Goal: Find contact information: Find contact information

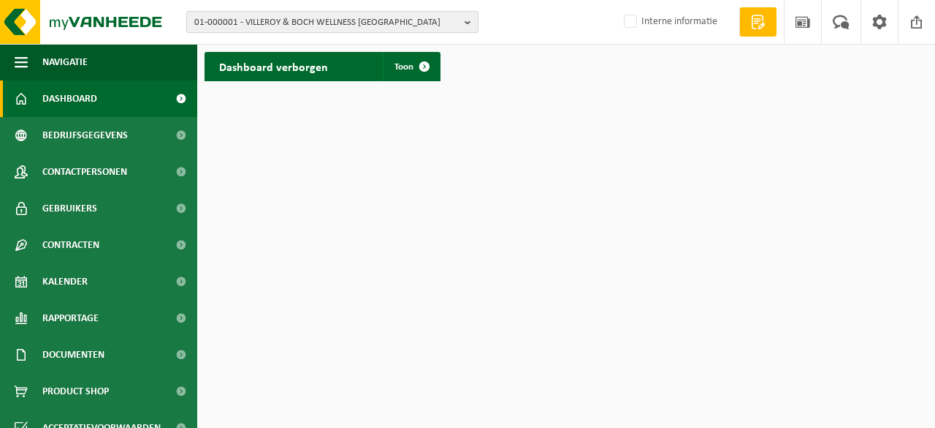
click at [235, 20] on span "01-000001 - VILLEROY & BOCH WELLNESS [GEOGRAPHIC_DATA]" at bounding box center [326, 23] width 265 height 22
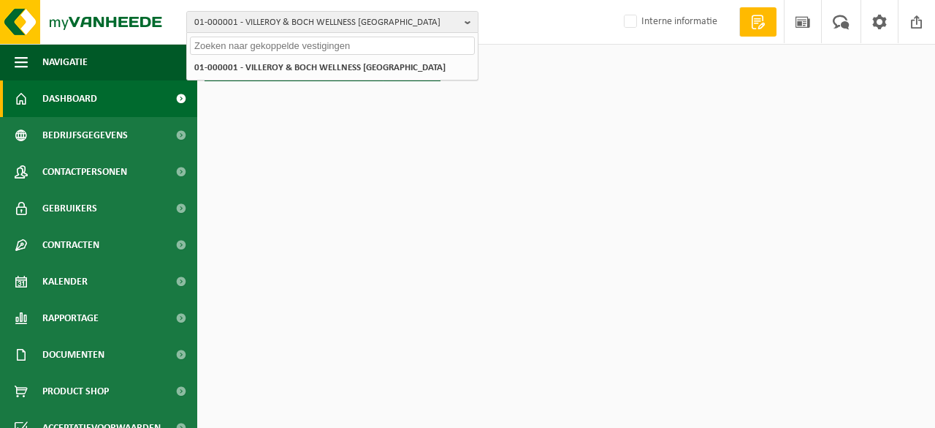
click at [238, 45] on input "text" at bounding box center [332, 46] width 285 height 18
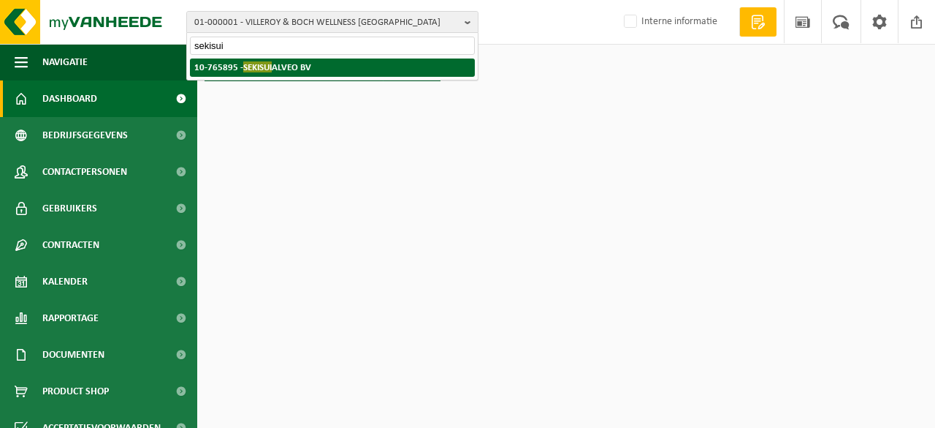
type input "sekisui"
click at [271, 64] on span "SEKISUI" at bounding box center [257, 66] width 29 height 11
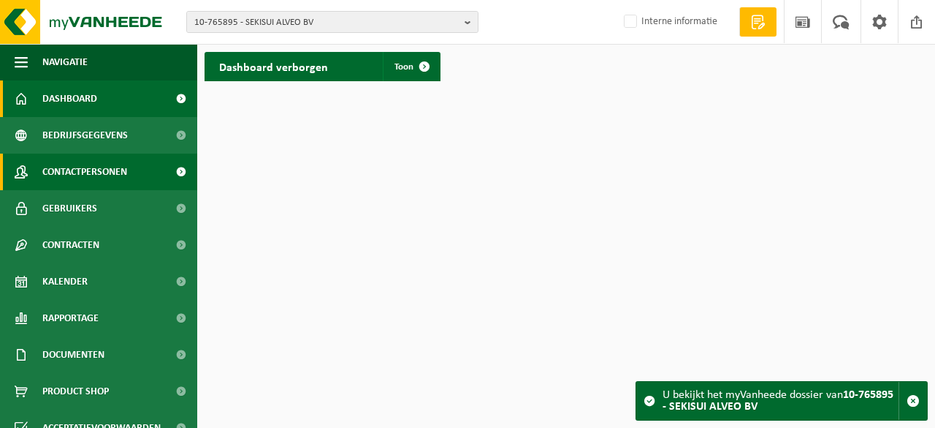
click at [113, 172] on span "Contactpersonen" at bounding box center [84, 171] width 85 height 37
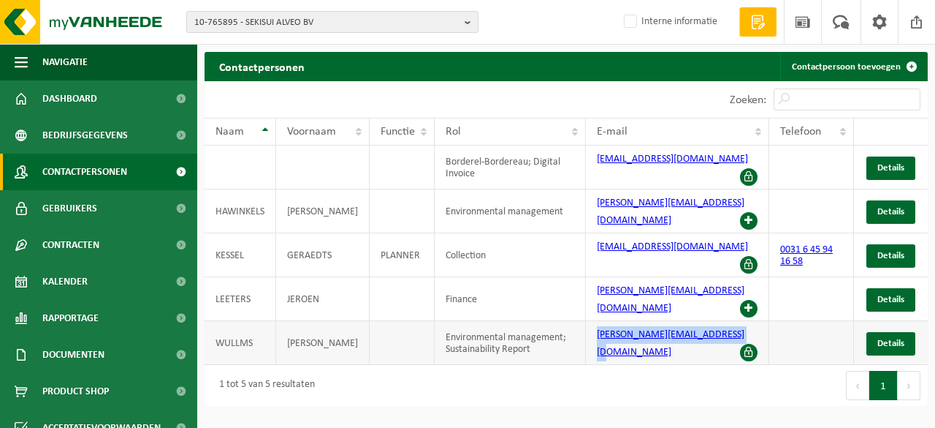
drag, startPoint x: 727, startPoint y: 302, endPoint x: 588, endPoint y: 303, distance: 138.9
click at [588, 321] on td "nicole.wullms@sekisuialveo.com" at bounding box center [677, 343] width 183 height 44
copy link "nicole.wullms@sekisuialveo.com"
click at [247, 17] on span "10-765895 - SEKISUI ALVEO BV" at bounding box center [326, 23] width 265 height 22
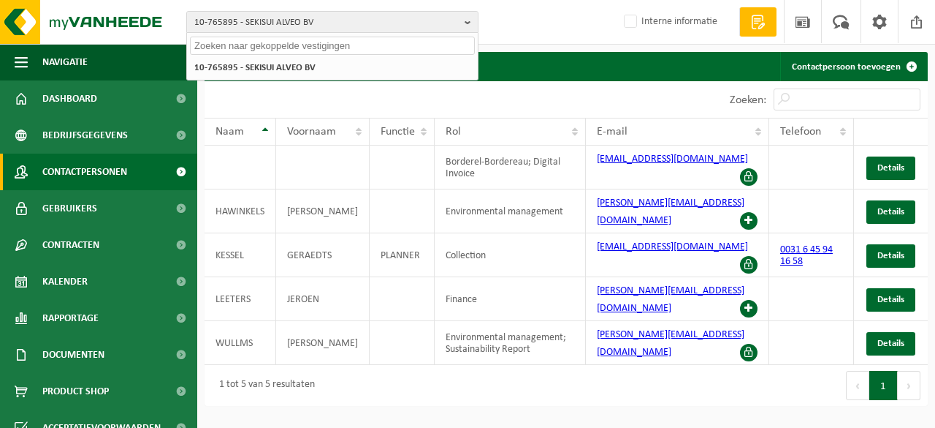
click at [244, 45] on input "text" at bounding box center [332, 46] width 285 height 18
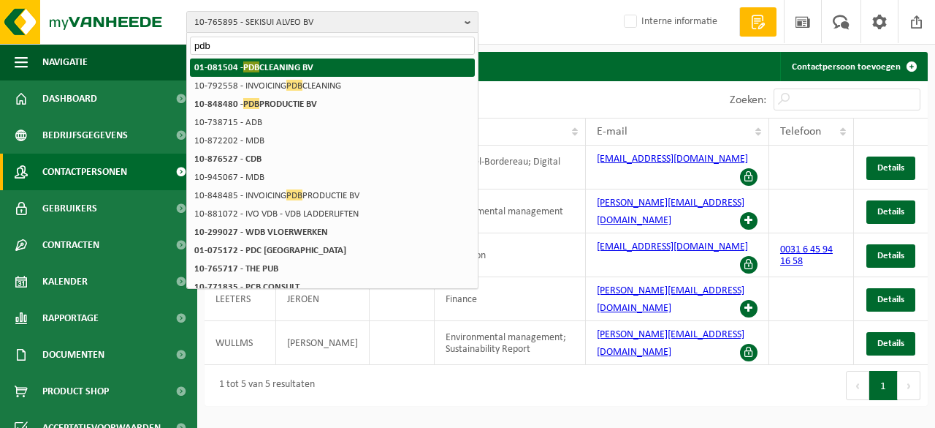
type input "pdb"
click at [278, 67] on strong "01-081504 - PDB CLEANING BV" at bounding box center [253, 66] width 119 height 11
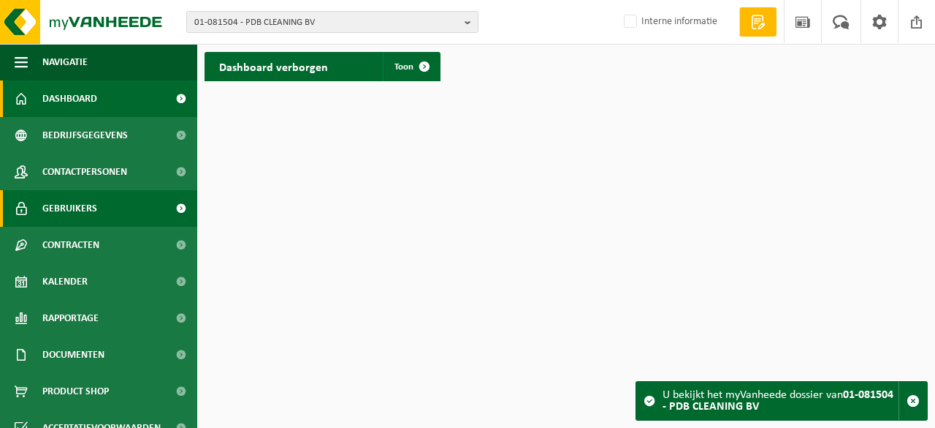
click at [105, 208] on link "Gebruikers" at bounding box center [98, 208] width 197 height 37
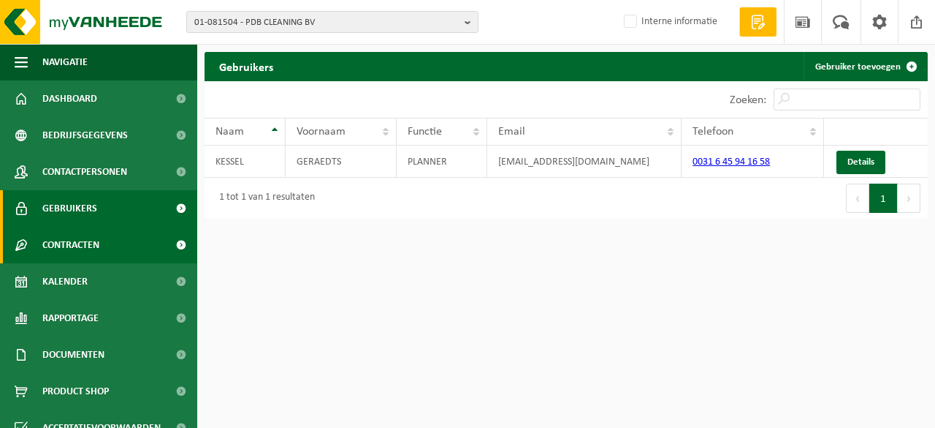
click at [94, 248] on span "Contracten" at bounding box center [70, 245] width 57 height 37
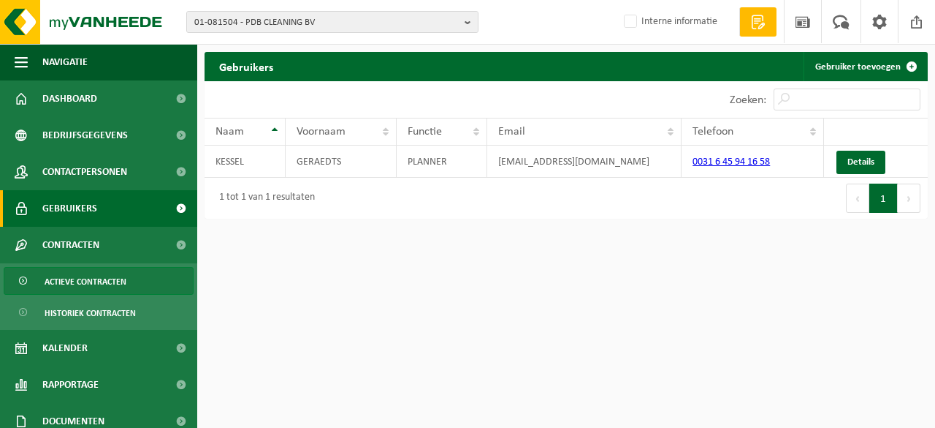
click at [113, 286] on span "Actieve contracten" at bounding box center [86, 281] width 82 height 28
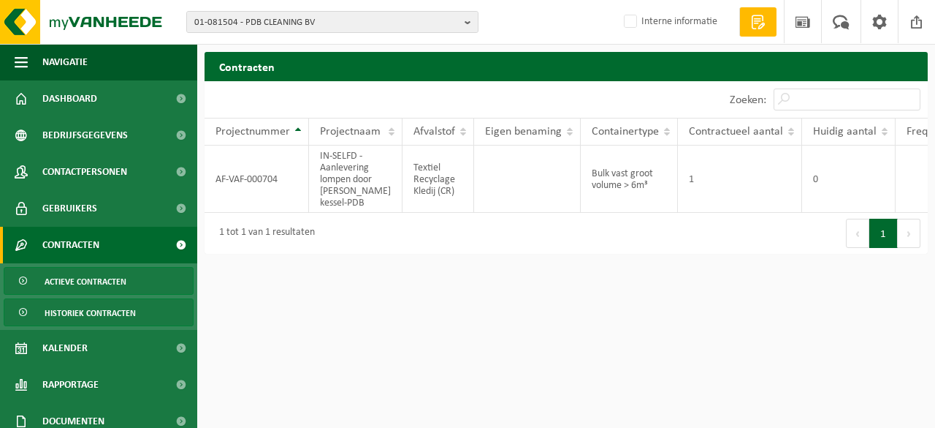
click at [128, 306] on span "Historiek contracten" at bounding box center [90, 313] width 91 height 28
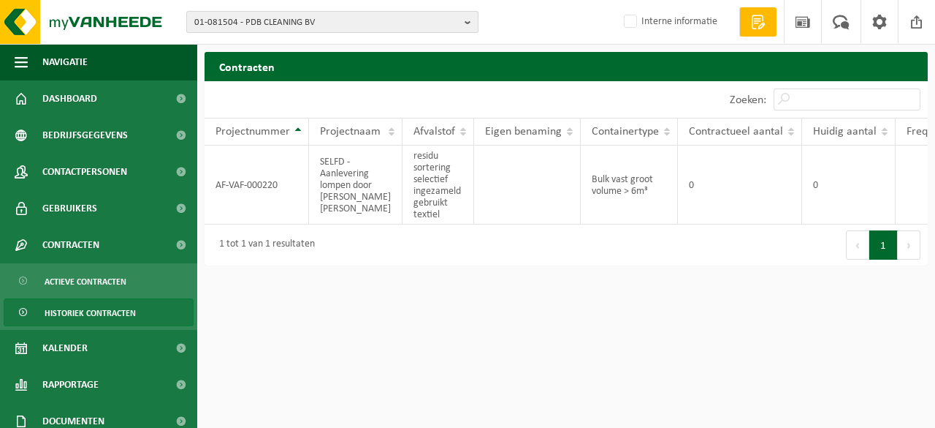
click at [334, 26] on span "01-081504 - PDB CLEANING BV" at bounding box center [326, 23] width 265 height 22
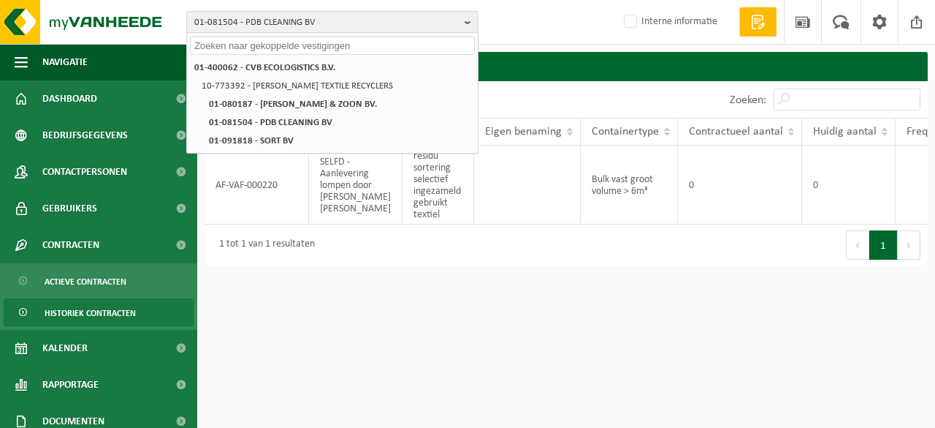
click at [326, 47] on input "text" at bounding box center [332, 46] width 285 height 18
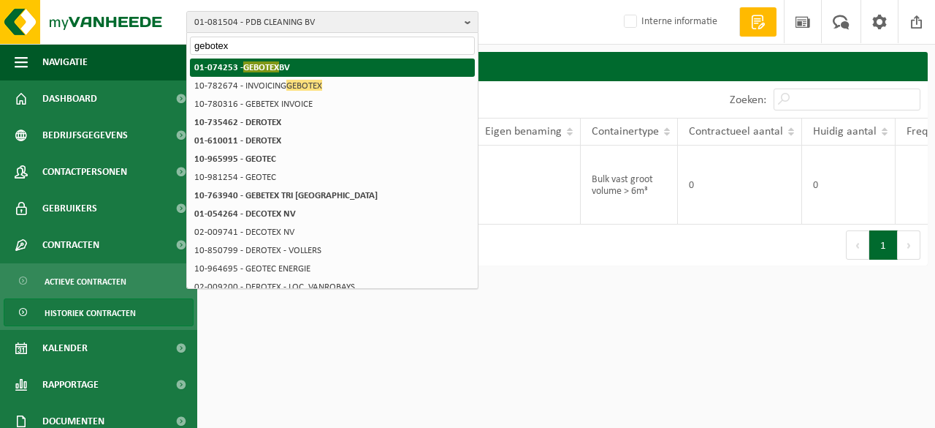
type input "gebotex"
click at [261, 61] on span "GEBOTEX" at bounding box center [261, 66] width 36 height 11
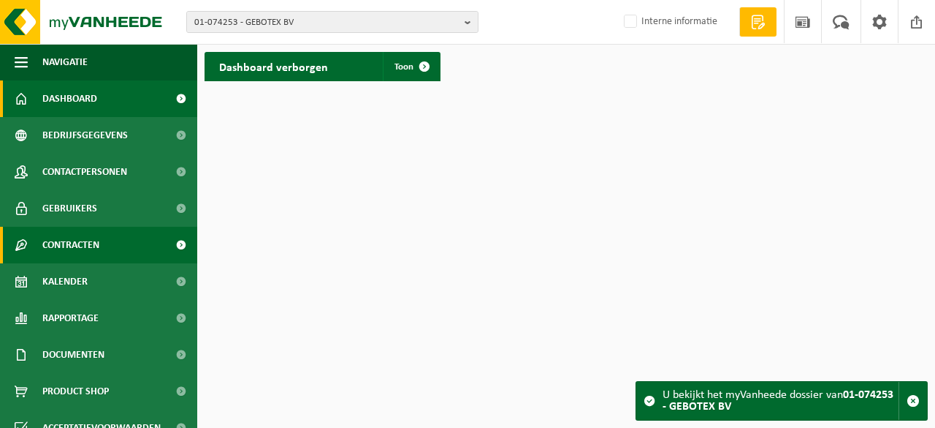
click at [91, 245] on span "Contracten" at bounding box center [70, 245] width 57 height 37
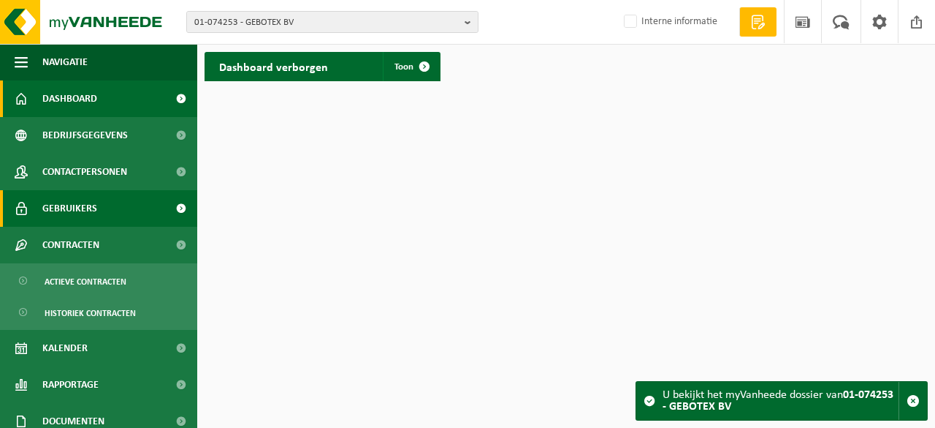
click at [94, 216] on span "Gebruikers" at bounding box center [69, 208] width 55 height 37
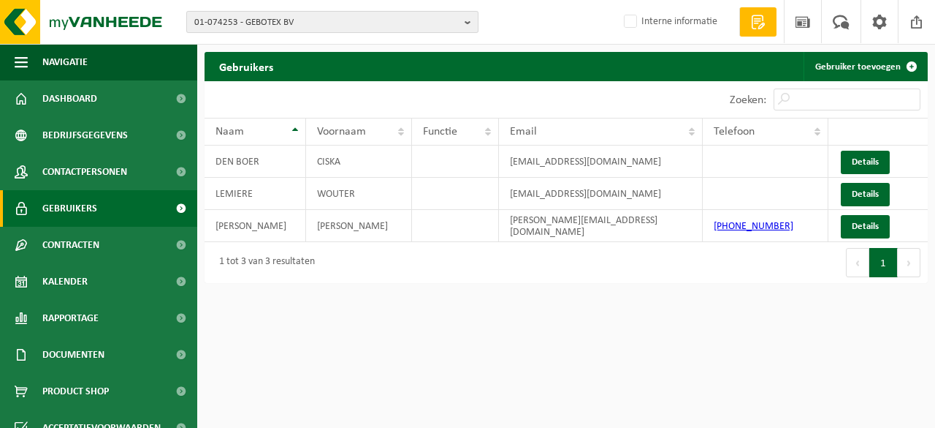
click at [292, 18] on span "01-074253 - GEBOTEX BV" at bounding box center [326, 23] width 265 height 22
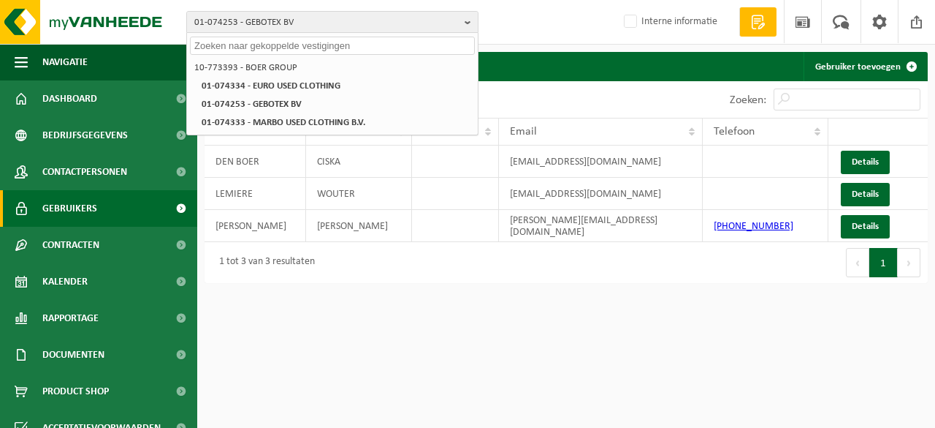
click at [288, 45] on input "text" at bounding box center [332, 46] width 285 height 18
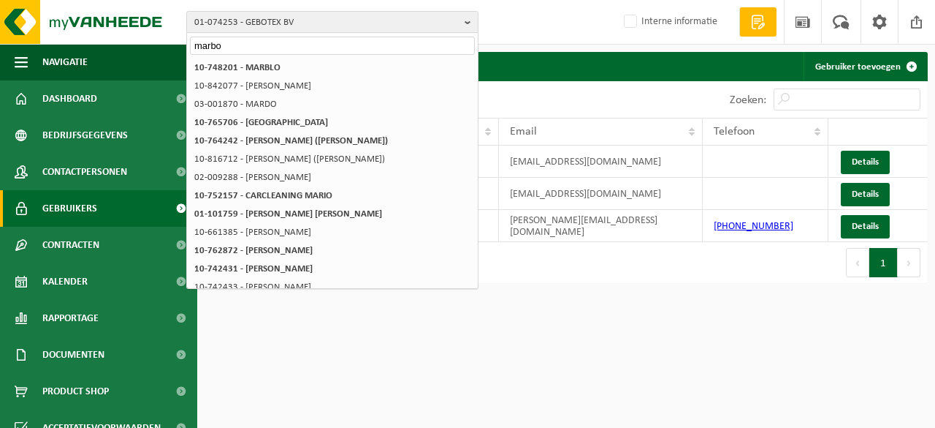
click at [259, 45] on input "marbo" at bounding box center [332, 46] width 285 height 18
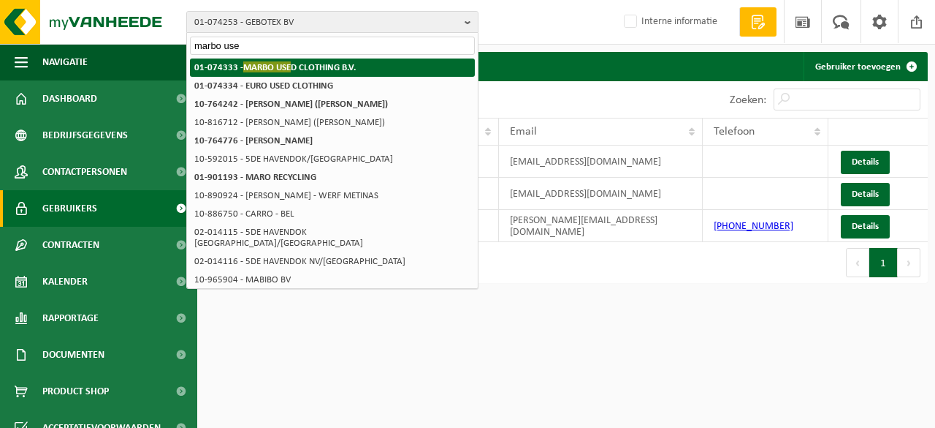
type input "marbo use"
click at [272, 65] on span "MARBO USE" at bounding box center [267, 66] width 48 height 11
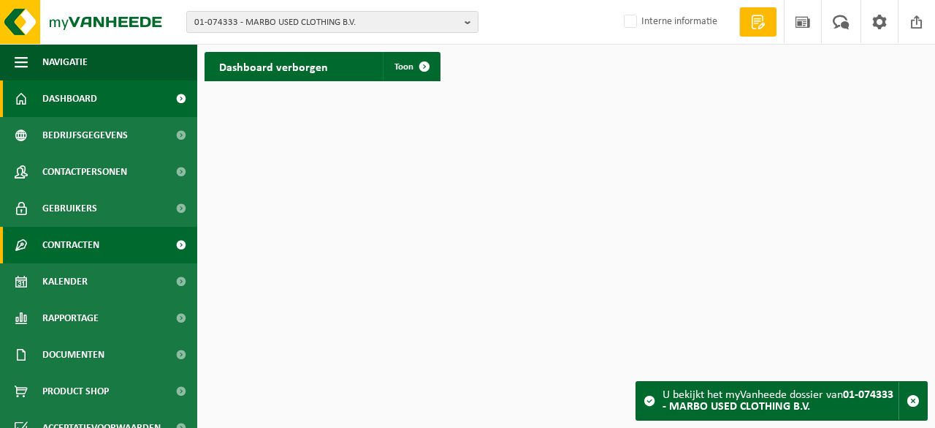
click at [91, 246] on span "Contracten" at bounding box center [70, 245] width 57 height 37
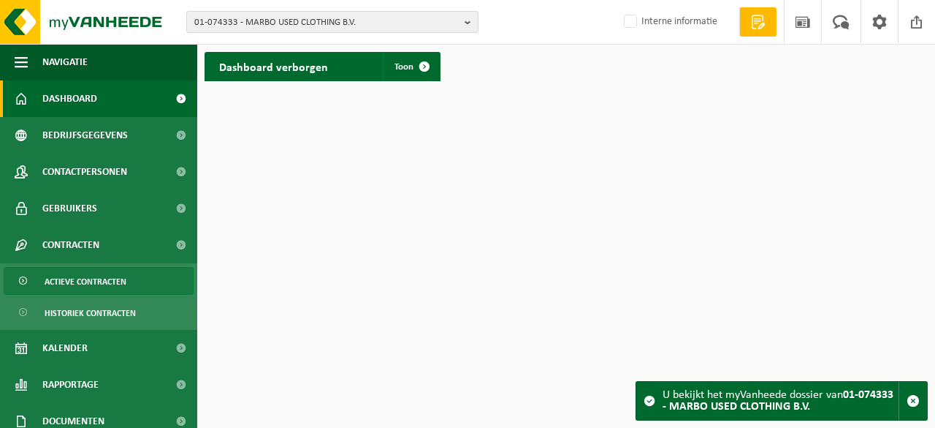
click at [104, 276] on span "Actieve contracten" at bounding box center [86, 281] width 82 height 28
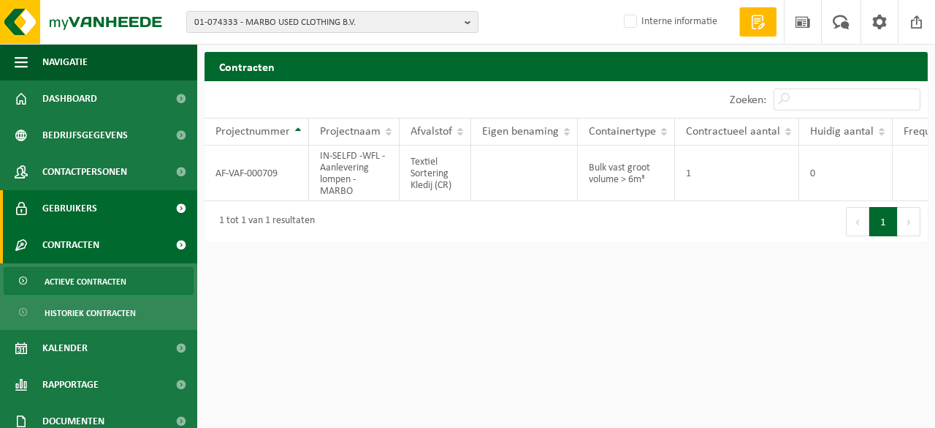
click at [133, 214] on link "Gebruikers" at bounding box center [98, 208] width 197 height 37
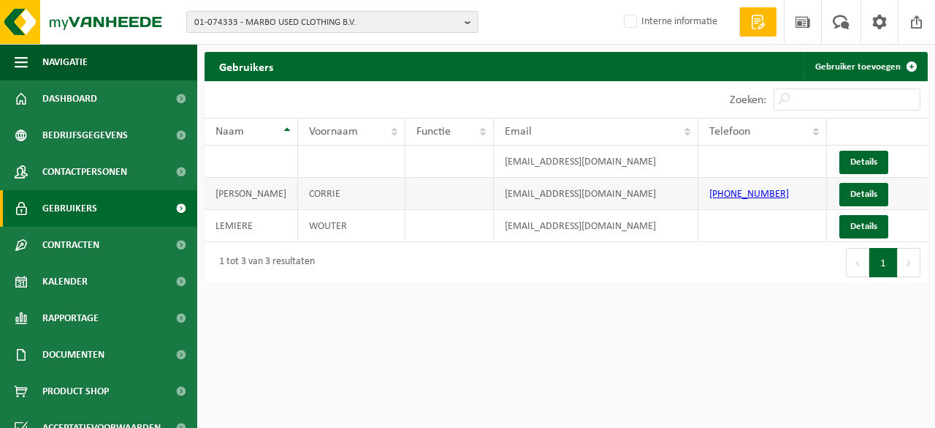
click at [623, 191] on td "[EMAIL_ADDRESS][DOMAIN_NAME]" at bounding box center [596, 194] width 205 height 32
drag, startPoint x: 632, startPoint y: 192, endPoint x: 493, endPoint y: 198, distance: 139.7
click at [494, 198] on td "[EMAIL_ADDRESS][DOMAIN_NAME]" at bounding box center [596, 194] width 205 height 32
copy td "[EMAIL_ADDRESS][DOMAIN_NAME]"
